Goal: Task Accomplishment & Management: Manage account settings

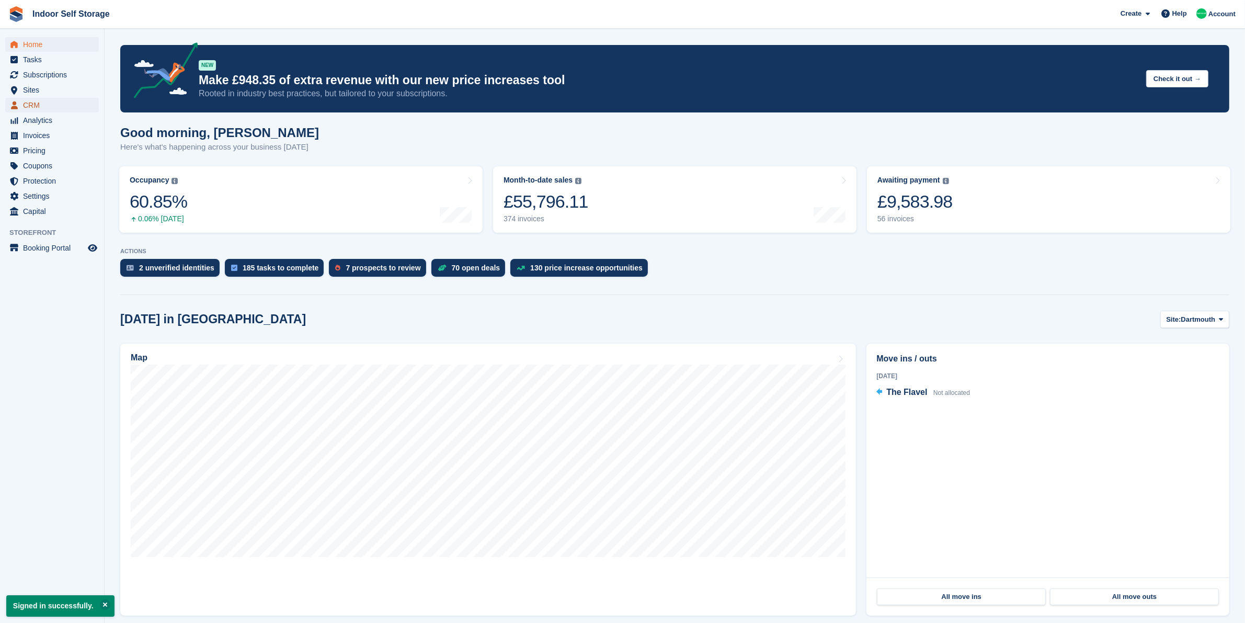
click at [37, 106] on span "CRM" at bounding box center [54, 105] width 63 height 15
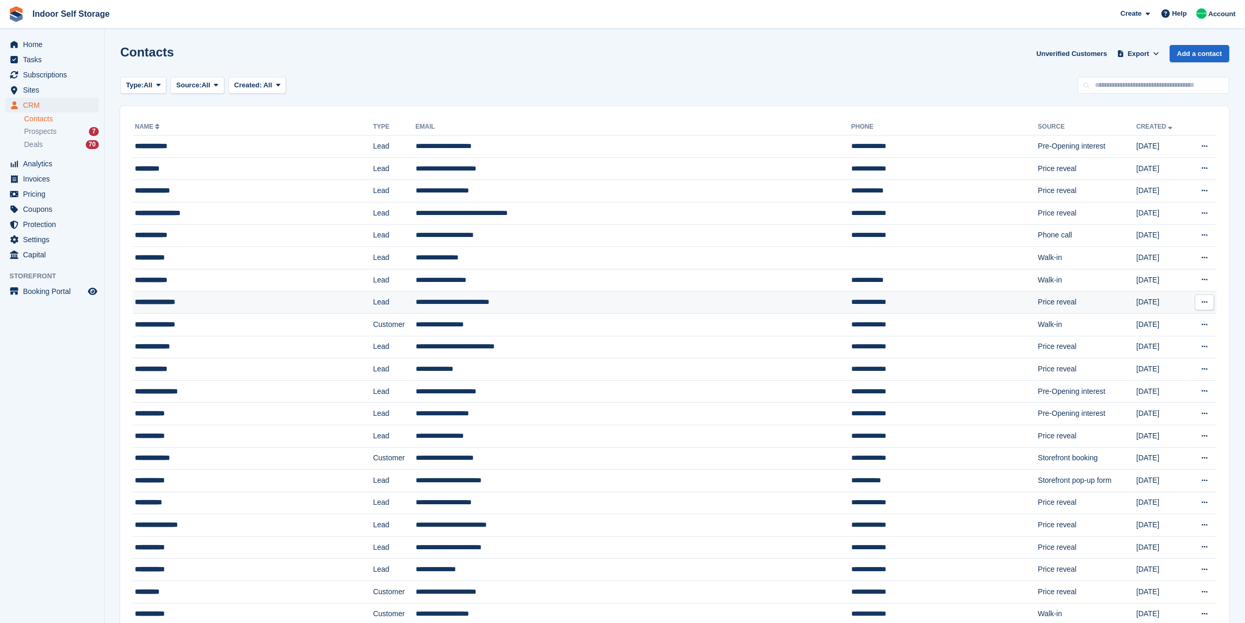
click at [576, 307] on td "**********" at bounding box center [633, 302] width 435 height 22
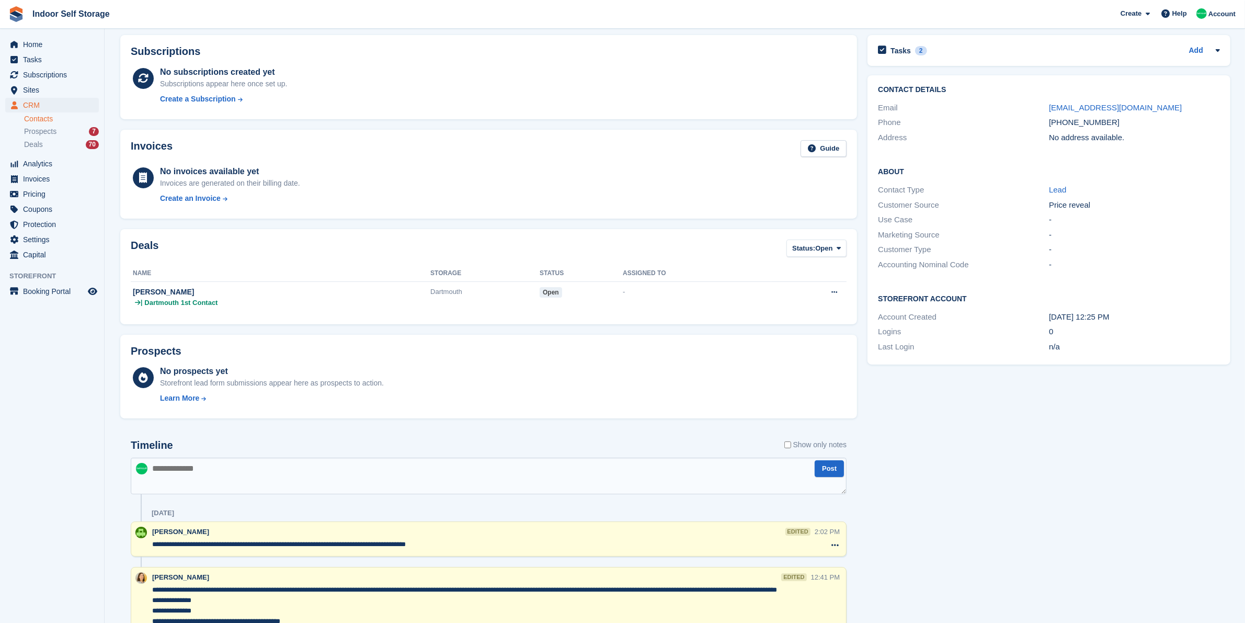
scroll to position [65, 0]
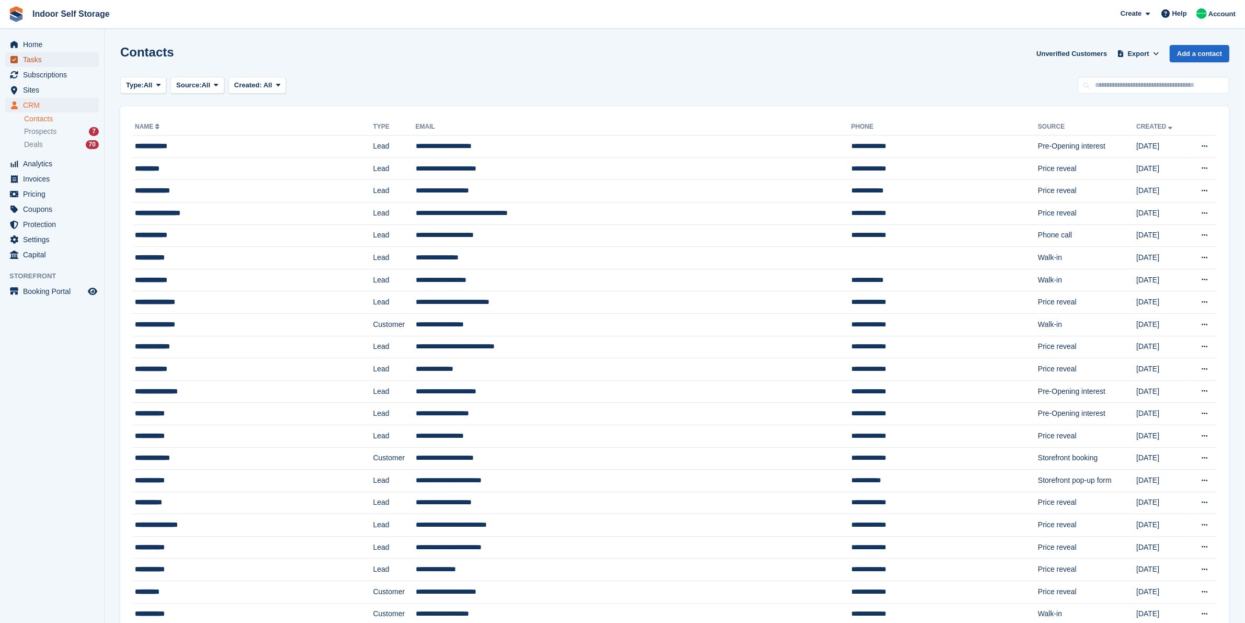
click at [68, 63] on span "Tasks" at bounding box center [54, 59] width 63 height 15
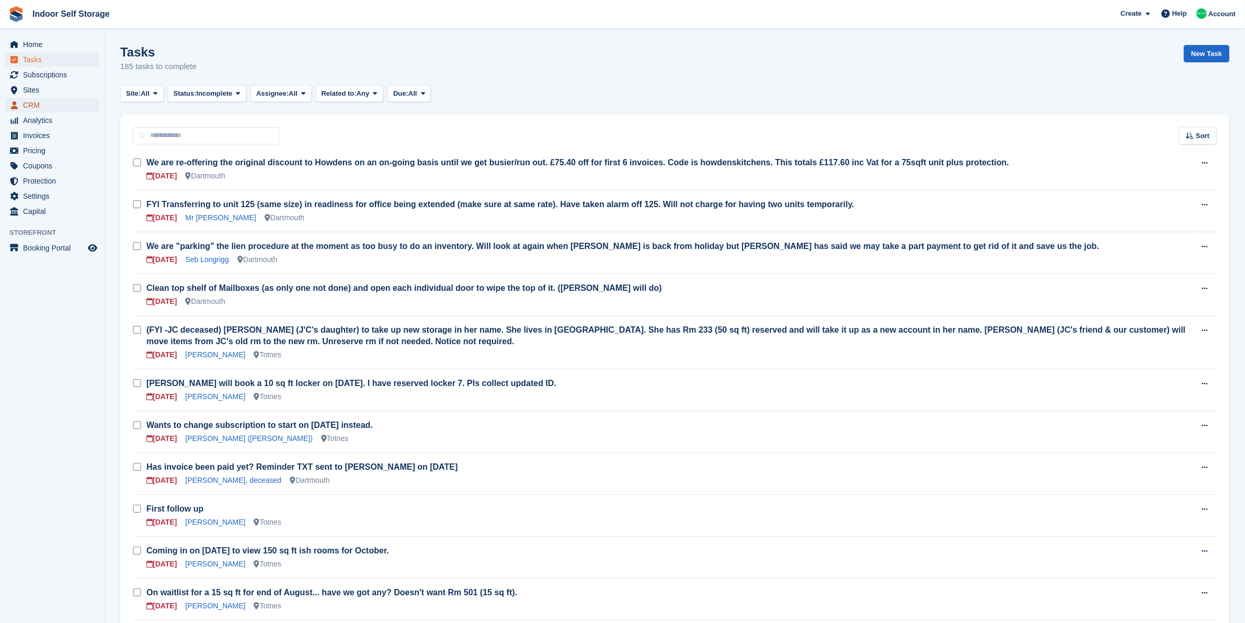
click at [55, 106] on span "CRM" at bounding box center [54, 105] width 63 height 15
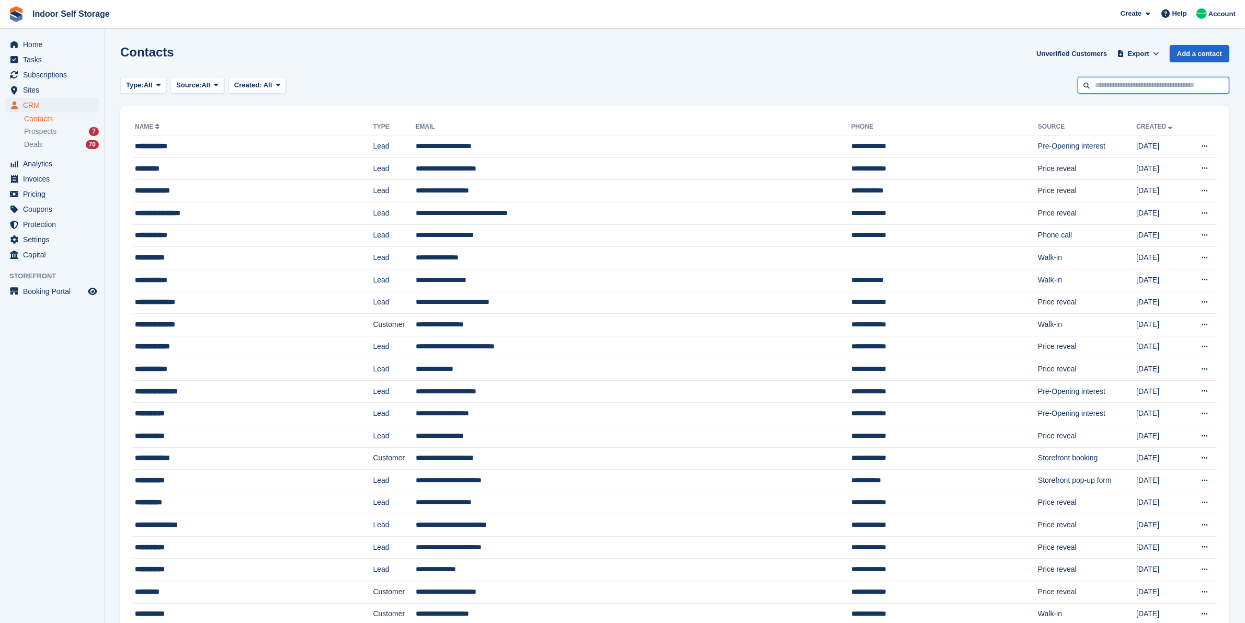
click at [1114, 84] on input "text" at bounding box center [1153, 85] width 152 height 17
click at [55, 63] on span "Tasks" at bounding box center [54, 59] width 63 height 15
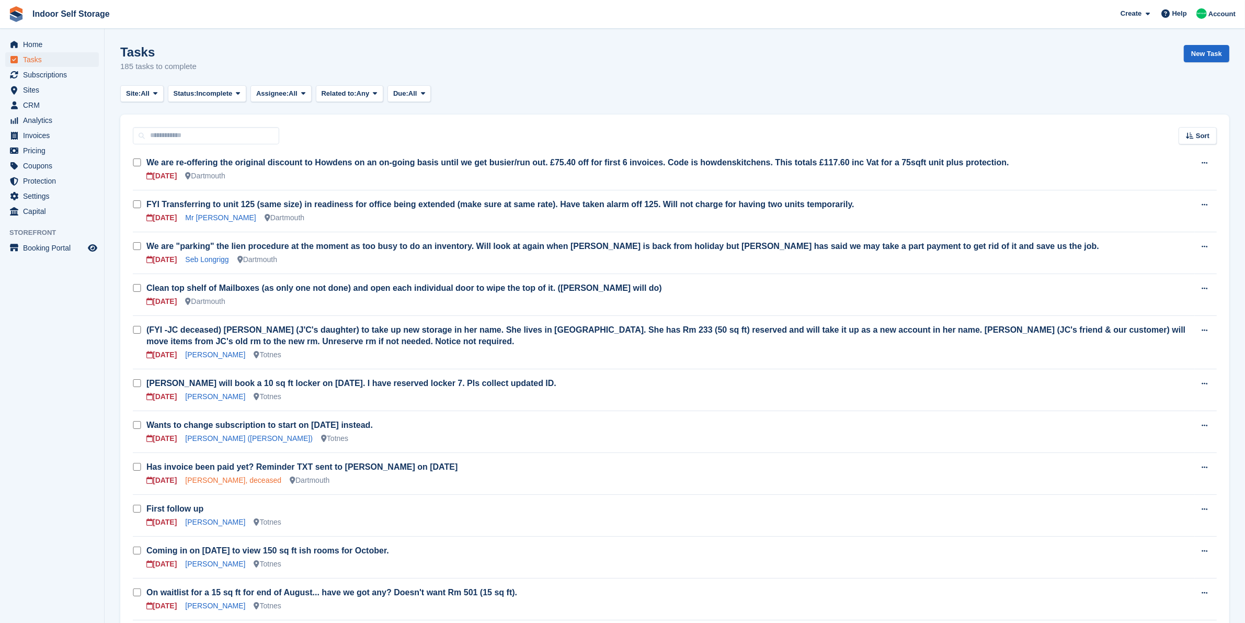
click at [228, 482] on link "Mr Jason Elder, deceased" at bounding box center [233, 480] width 96 height 8
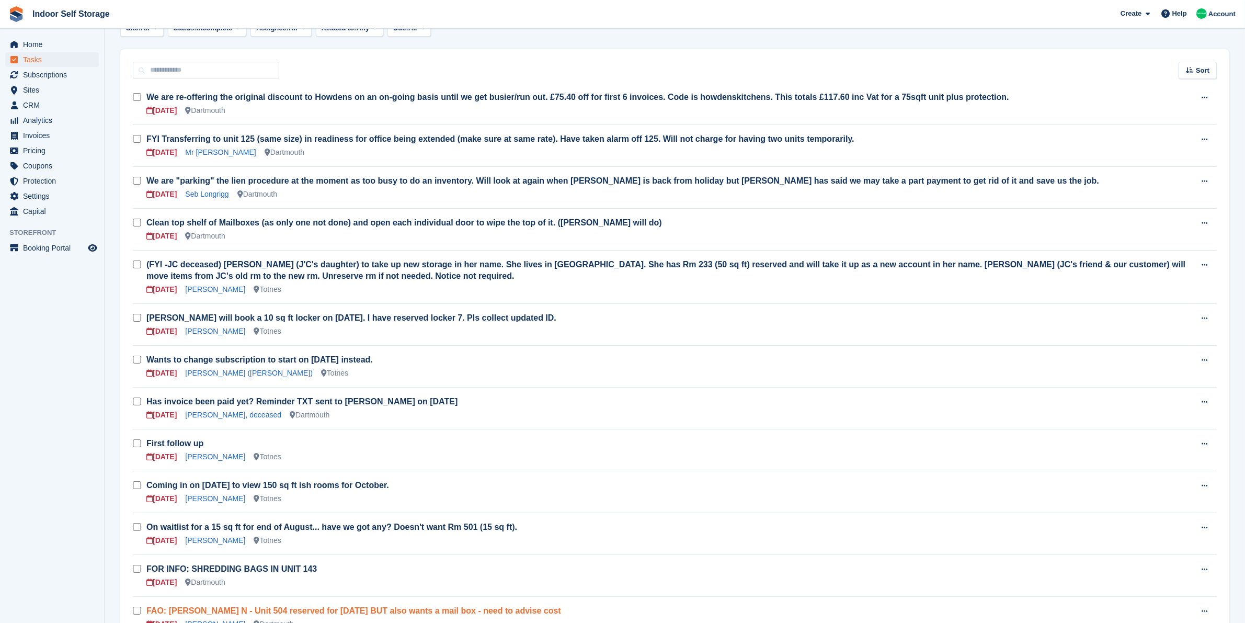
scroll to position [131, 0]
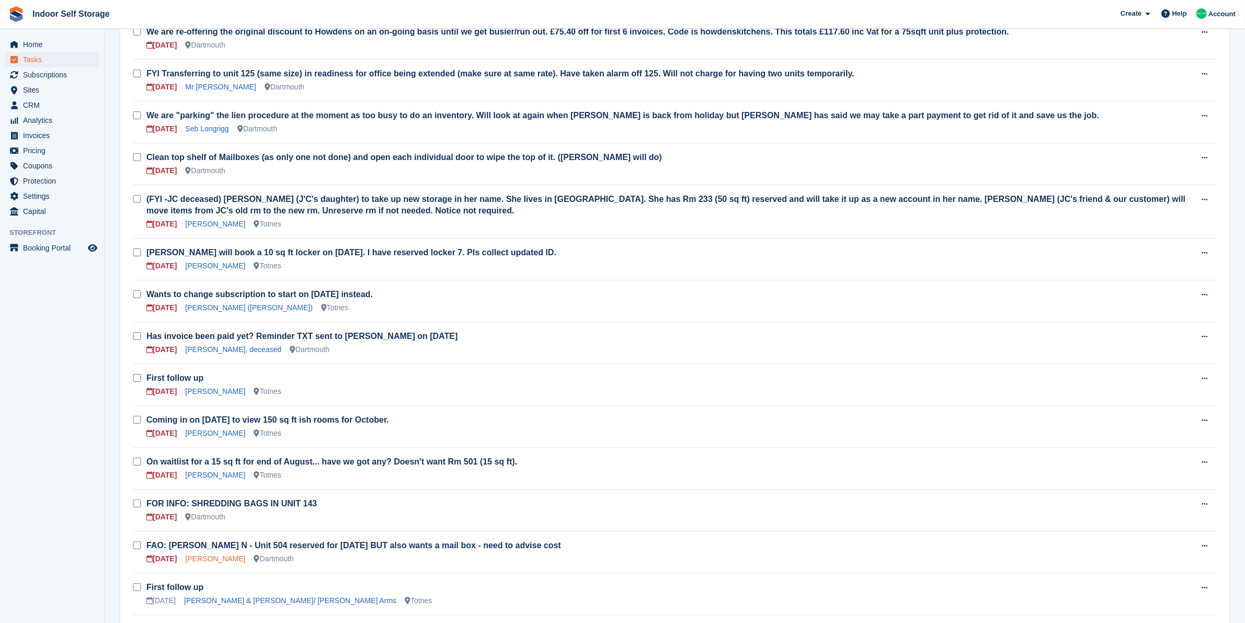
click at [232, 560] on link "EMMA KINGDON" at bounding box center [215, 558] width 60 height 8
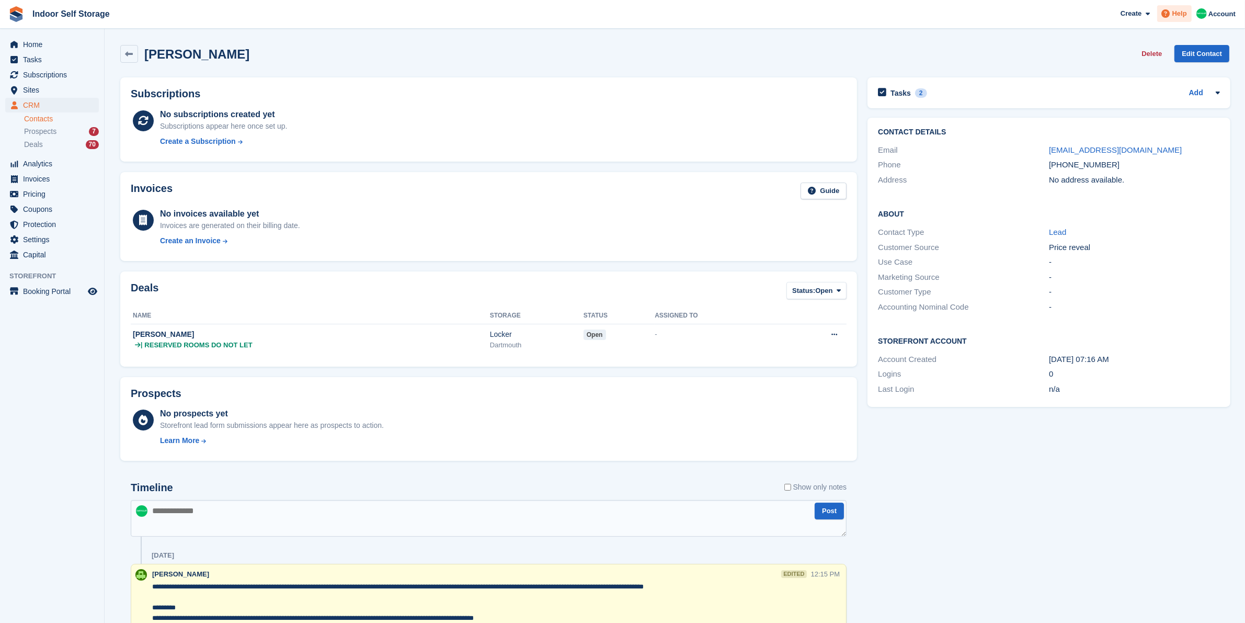
click at [1169, 15] on icon at bounding box center [1166, 13] width 8 height 8
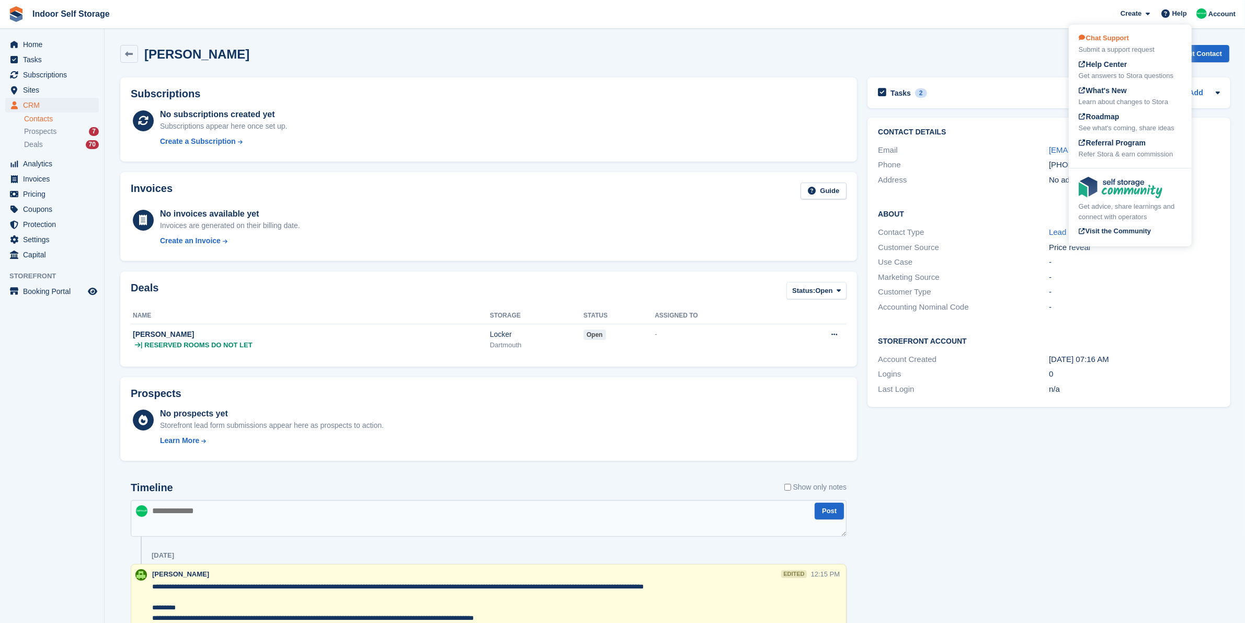
click at [1124, 39] on span "Chat Support" at bounding box center [1103, 38] width 50 height 8
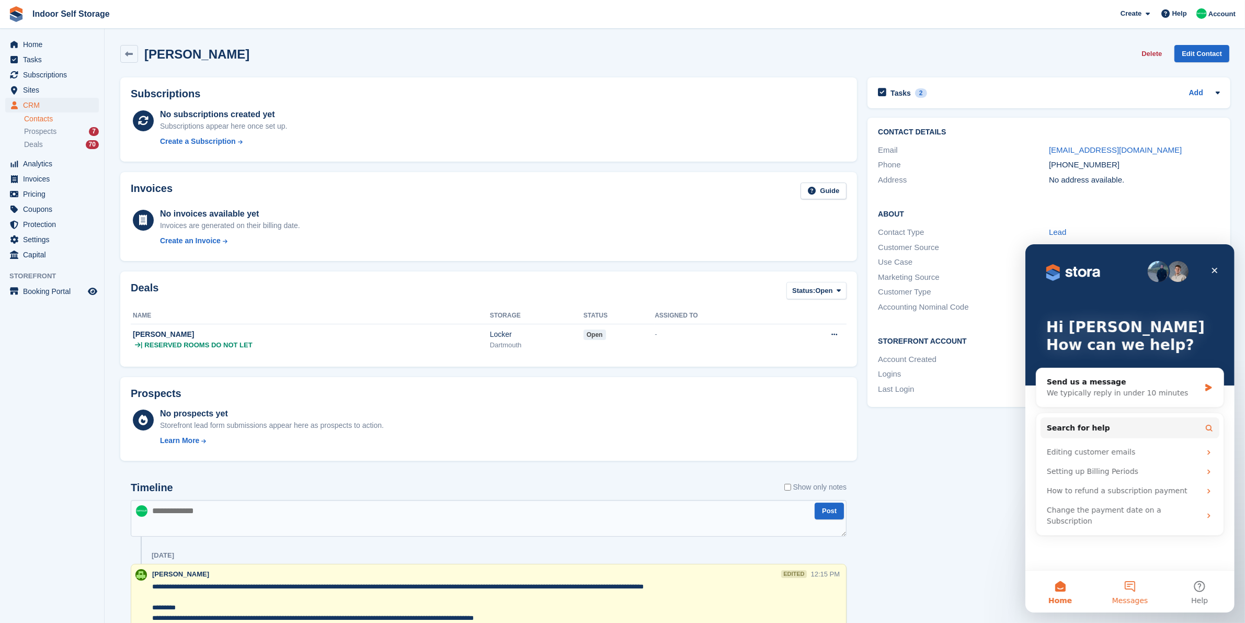
click at [1122, 587] on button "Messages" at bounding box center [1129, 591] width 70 height 42
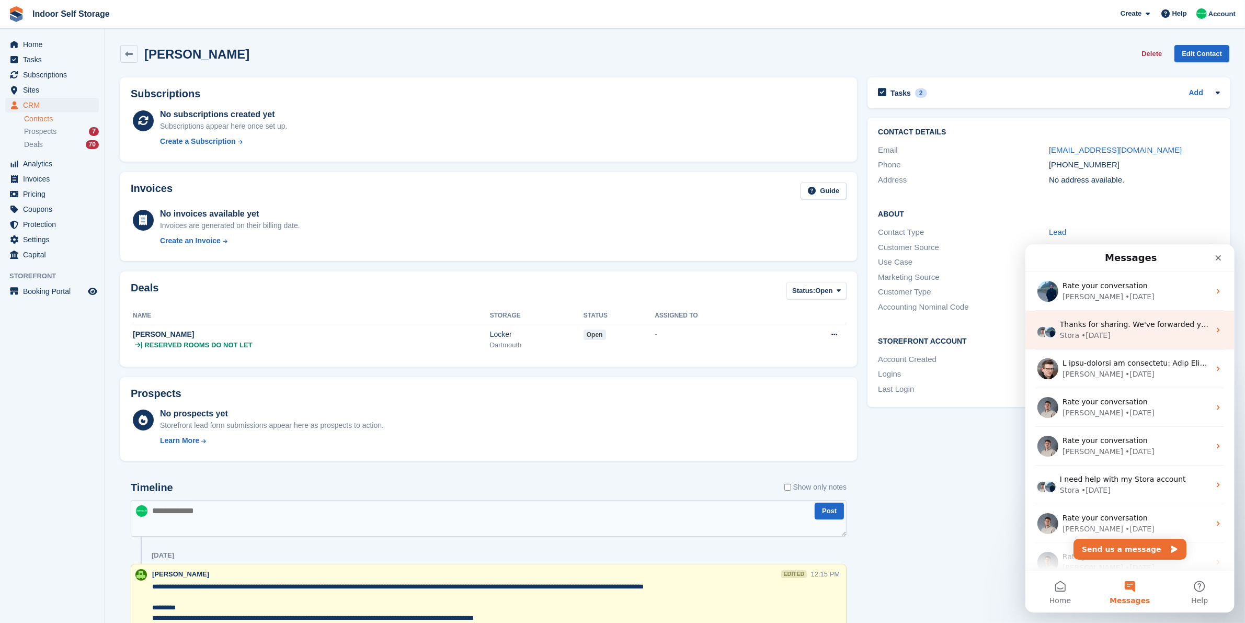
click at [1132, 316] on div "Thanks for sharing. We've forwarded your request to our product team for future…" at bounding box center [1129, 329] width 209 height 39
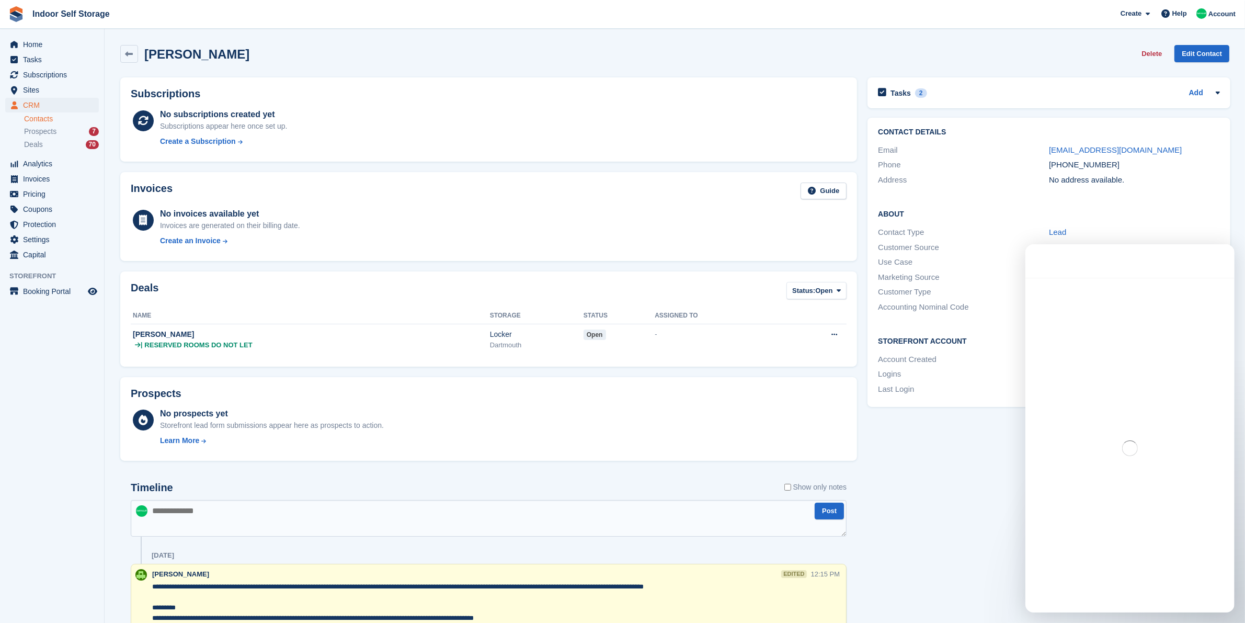
scroll to position [273, 0]
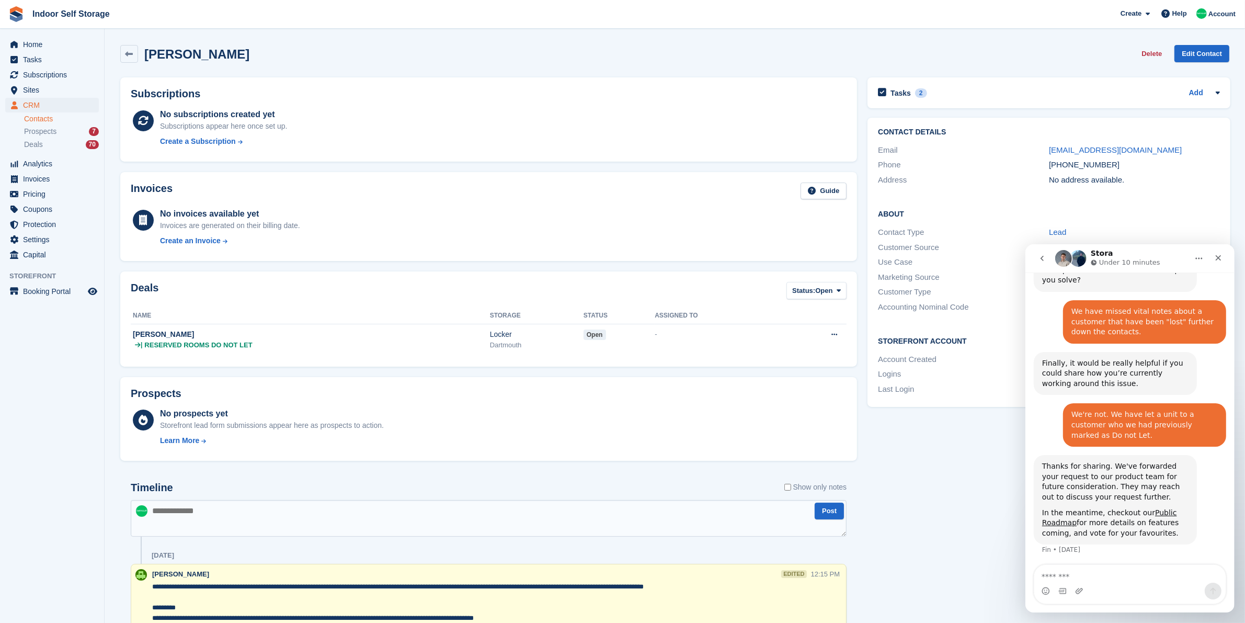
click at [1041, 257] on icon "go back" at bounding box center [1041, 257] width 3 height 5
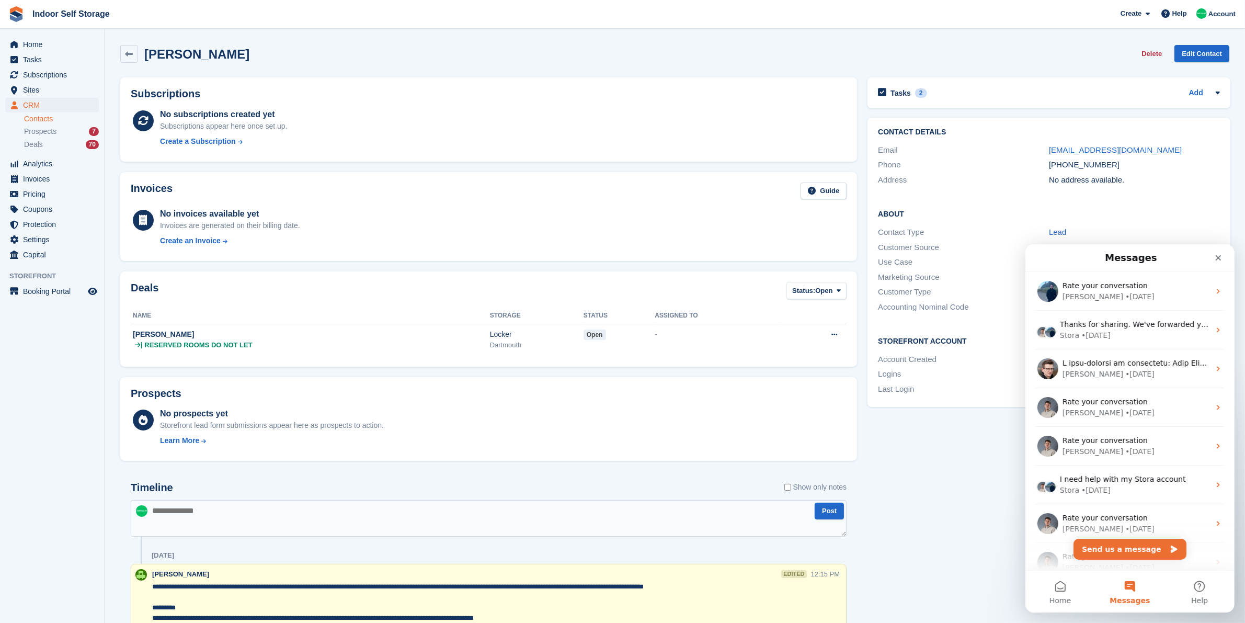
scroll to position [0, 0]
click at [599, 220] on div "No invoices available yet Invoices are generated on their billing date. Create …" at bounding box center [503, 229] width 686 height 43
click at [53, 471] on aside "Home Tasks Subscriptions Subscriptions Subscriptions Contracts Price increases …" at bounding box center [52, 314] width 104 height 570
